Goal: Use online tool/utility: Utilize a website feature to perform a specific function

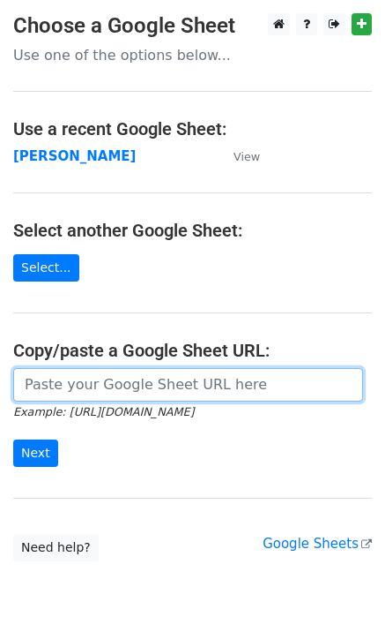
click at [130, 390] on input "url" at bounding box center [188, 385] width 350 height 34
paste input "[URL][DOMAIN_NAME]"
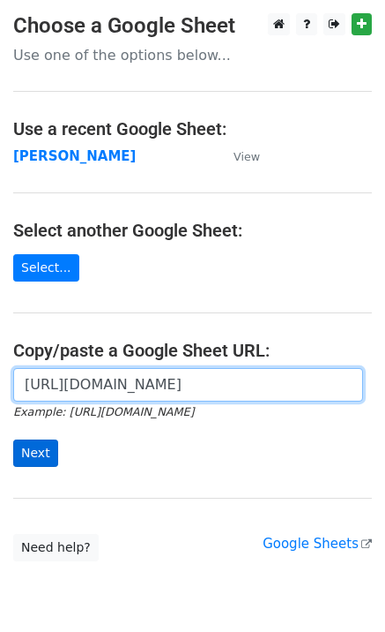
type input "[URL][DOMAIN_NAME]"
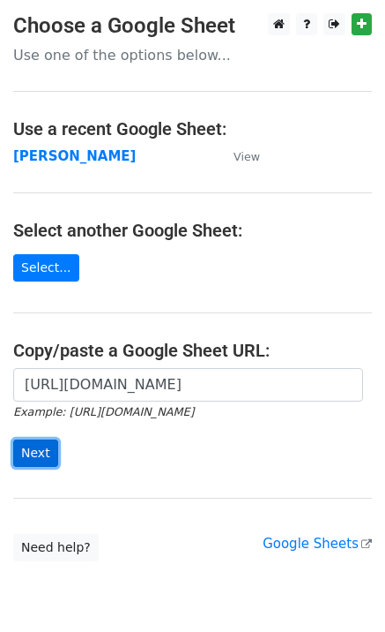
scroll to position [0, 0]
click at [45, 453] on input "Next" at bounding box center [35, 452] width 45 height 27
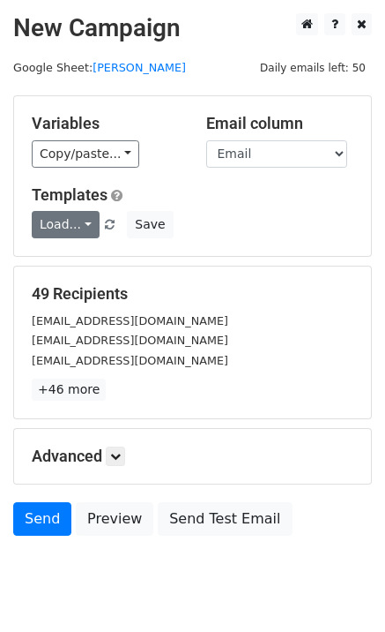
click at [45, 236] on div "Variables Copy/paste... {{Email}} Email column Email Templates Load... Please t…" at bounding box center [192, 176] width 357 height 160
click at [49, 231] on link "Load..." at bounding box center [66, 224] width 68 height 27
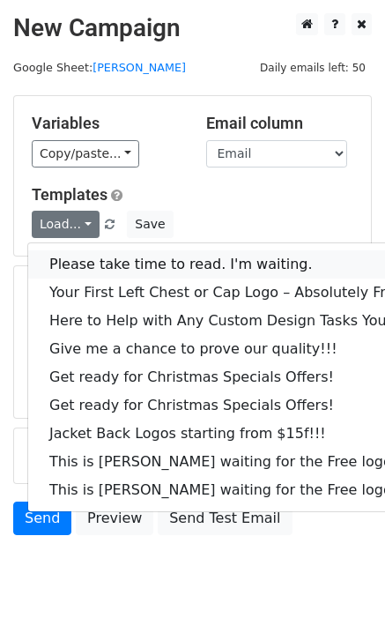
click at [86, 254] on link "Please take time to read. I'm waiting." at bounding box center [238, 265] width 421 height 28
